Goal: Task Accomplishment & Management: Complete application form

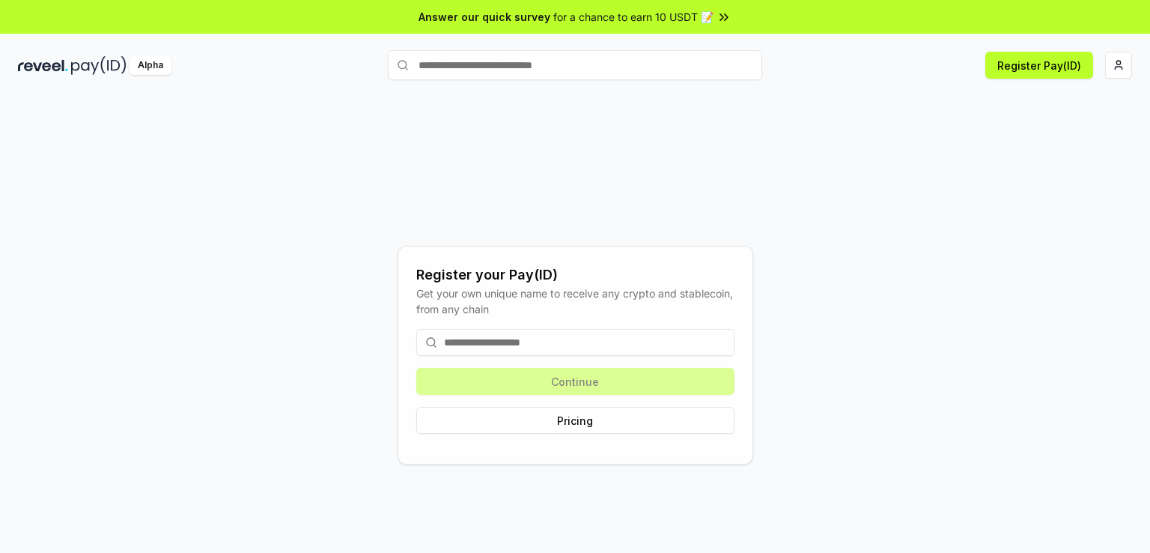
click at [536, 341] on input at bounding box center [575, 342] width 318 height 27
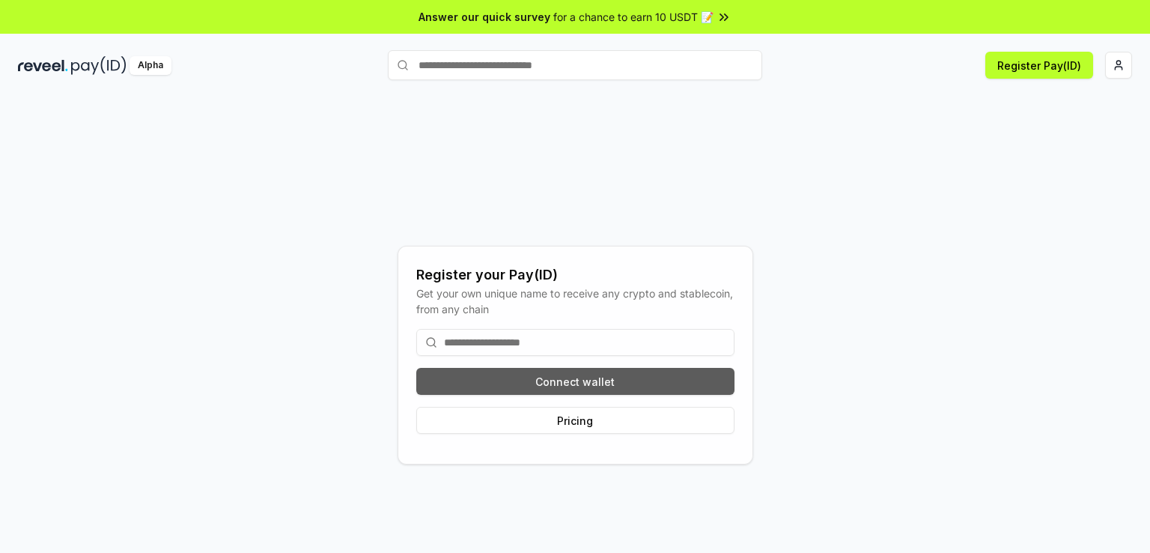
click at [587, 387] on button "Connect wallet" at bounding box center [575, 381] width 318 height 27
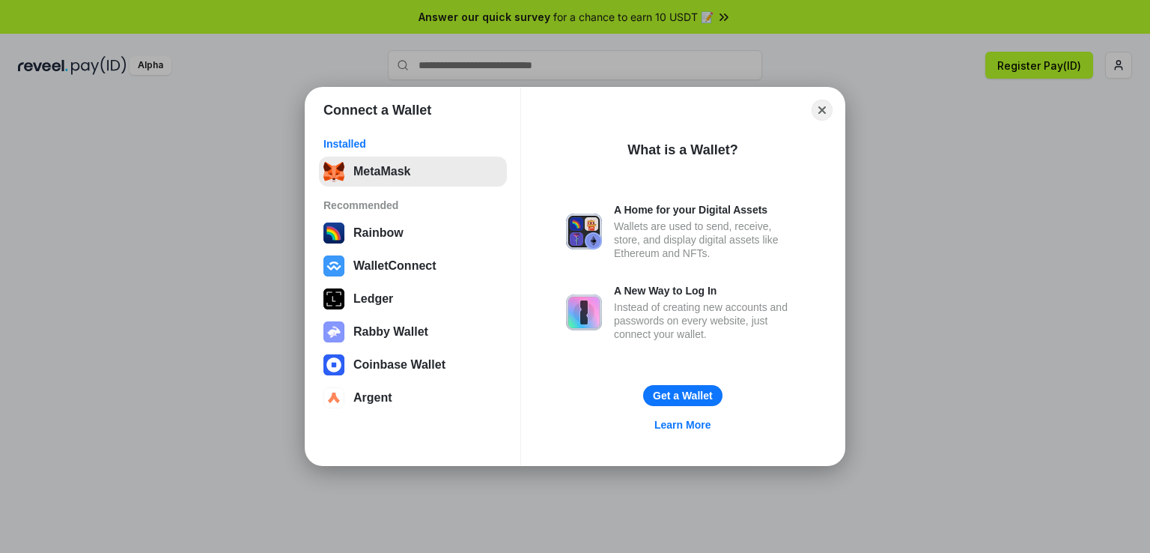
click at [378, 168] on button "MetaMask" at bounding box center [413, 171] width 188 height 30
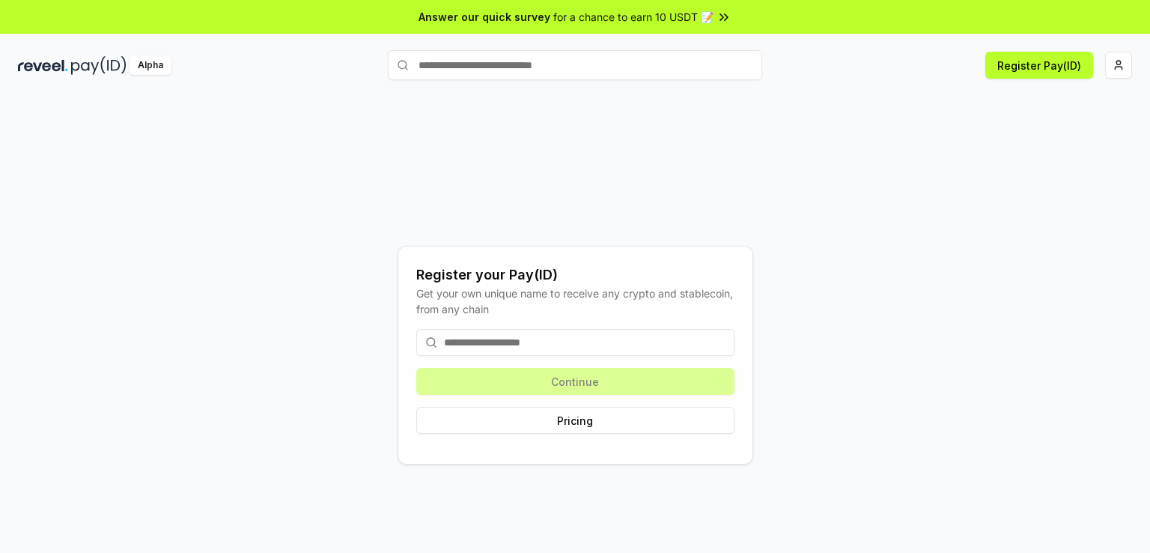
click at [575, 348] on input at bounding box center [575, 342] width 318 height 27
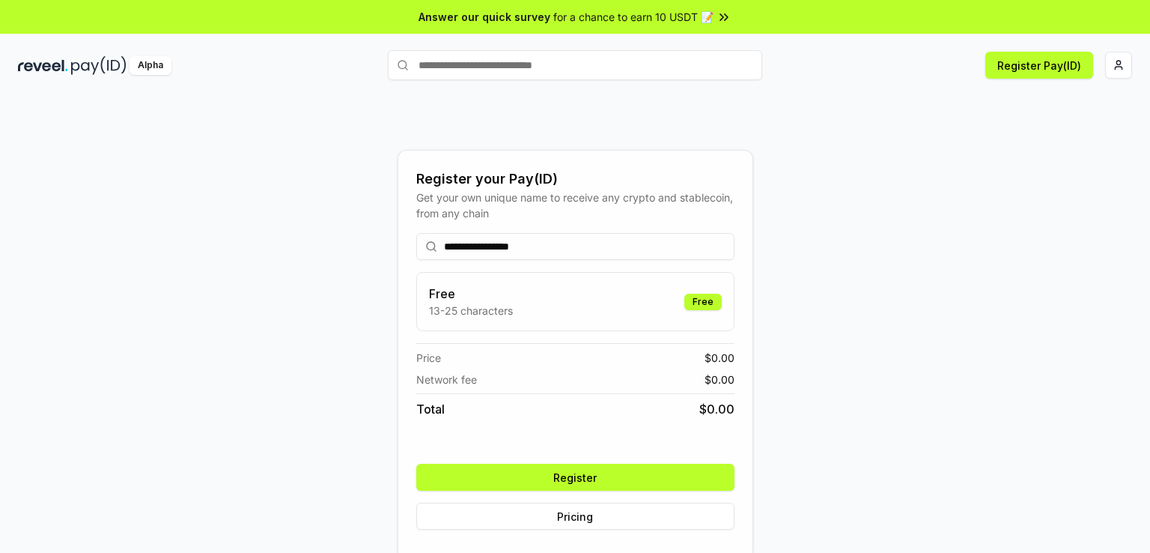
type input "**********"
click at [514, 476] on button "Register" at bounding box center [575, 476] width 318 height 27
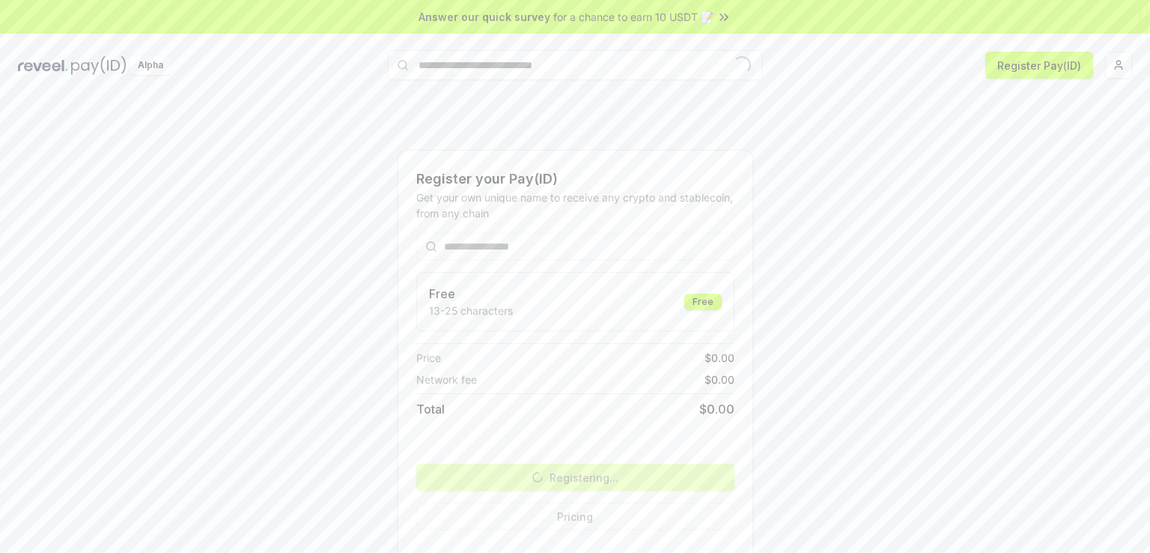
scroll to position [42, 0]
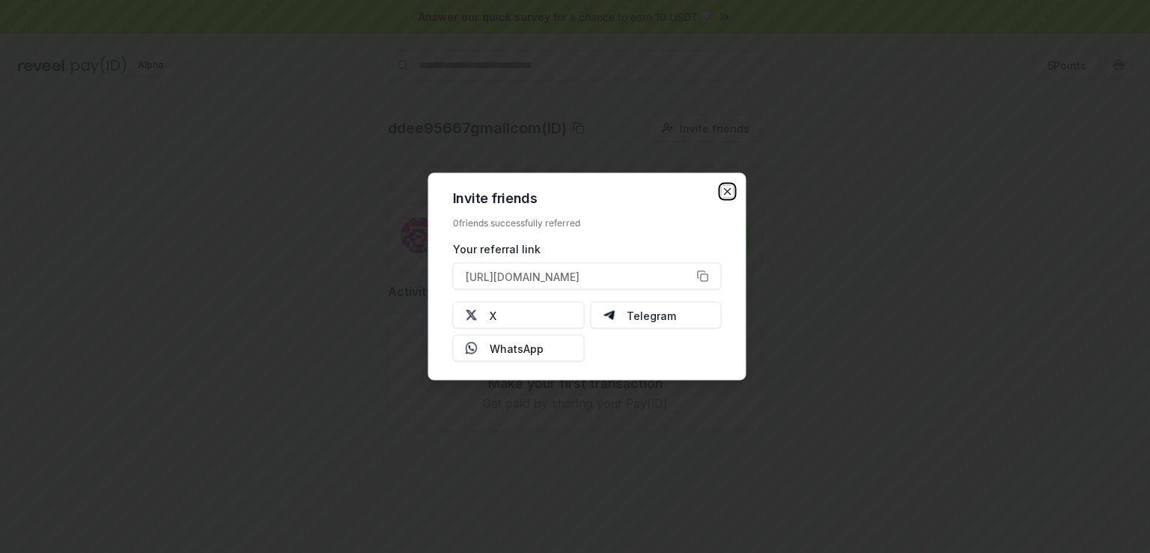
click at [725, 186] on icon "button" at bounding box center [728, 192] width 12 height 12
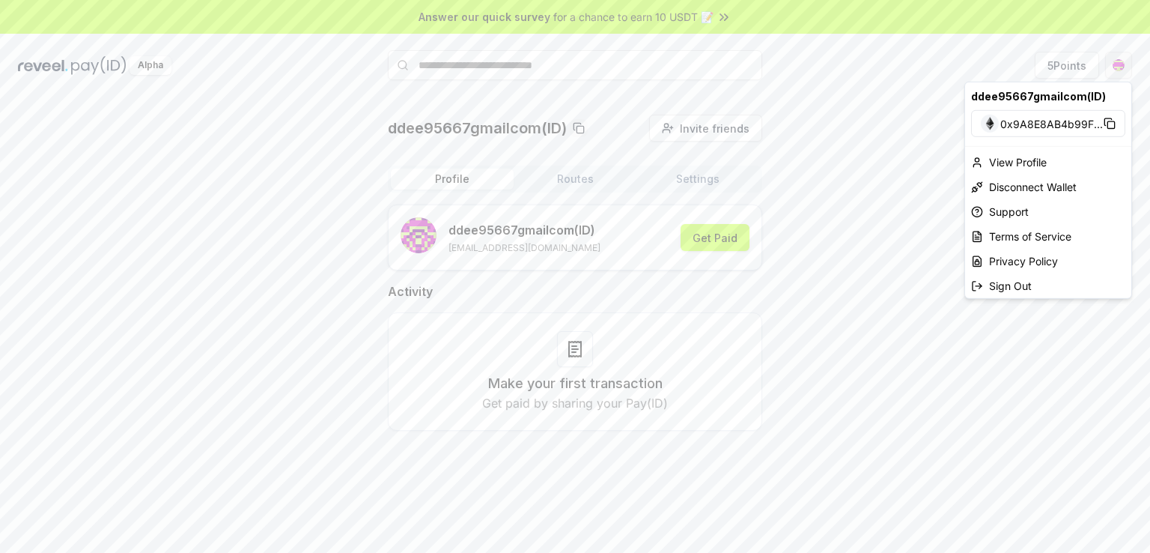
click at [1114, 71] on html "Answer our quick survey for a chance to earn 10 USDT 📝 Alpha 5 Points ddee95667…" at bounding box center [575, 276] width 1150 height 553
click at [1036, 167] on div "View Profile" at bounding box center [1048, 162] width 166 height 25
